Goal: Information Seeking & Learning: Learn about a topic

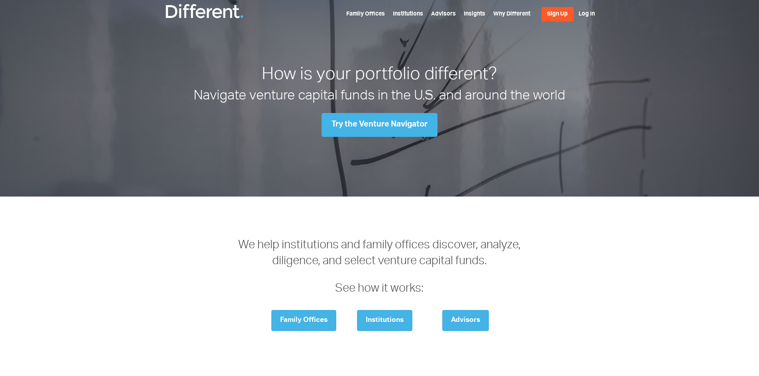
click at [350, 73] on h1 "How is your portfolio different?" at bounding box center [380, 76] width 434 height 24
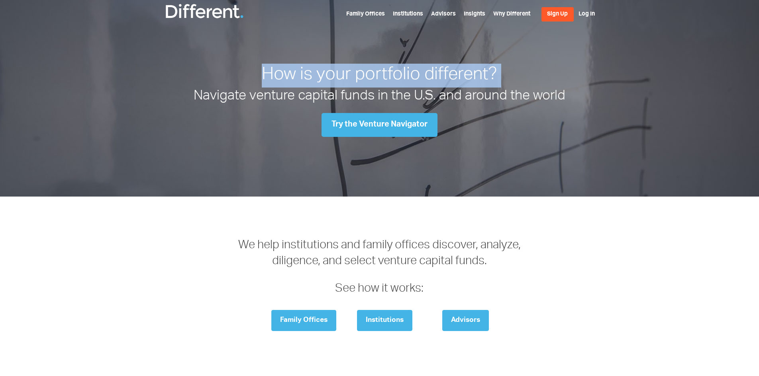
click at [350, 73] on h1 "How is your portfolio different?" at bounding box center [380, 76] width 434 height 24
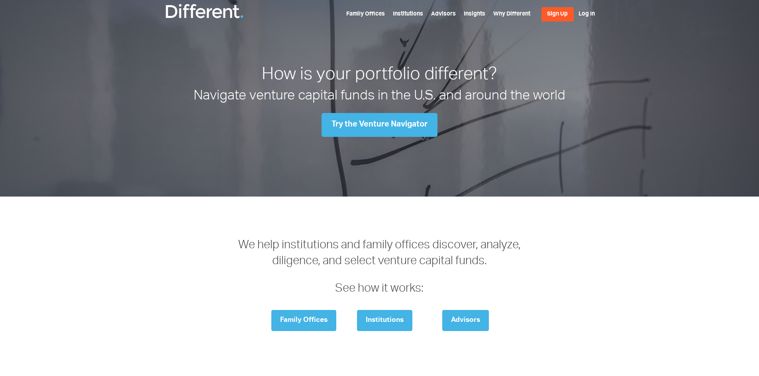
click at [337, 90] on h2 "Navigate venture capital funds in the U.S. and around the world" at bounding box center [380, 97] width 434 height 19
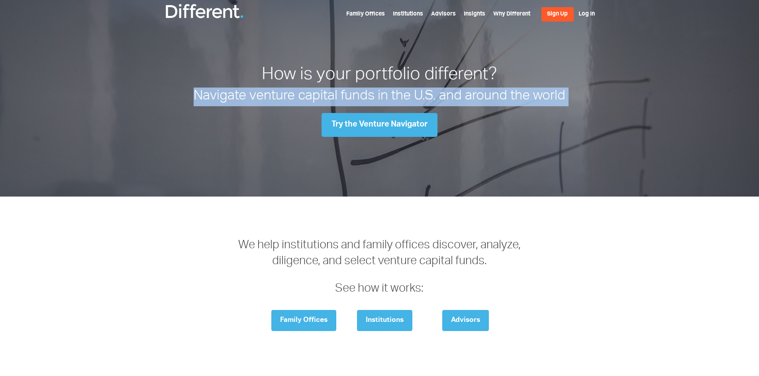
click at [337, 90] on h2 "Navigate venture capital funds in the U.S. and around the world" at bounding box center [380, 97] width 434 height 19
click at [308, 94] on h2 "Navigate venture capital funds in the U.S. and around the world" at bounding box center [380, 97] width 434 height 19
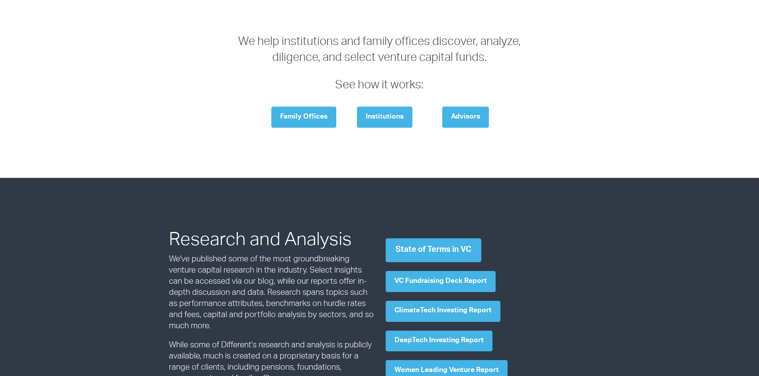
scroll to position [40, 0]
